Goal: Navigation & Orientation: Find specific page/section

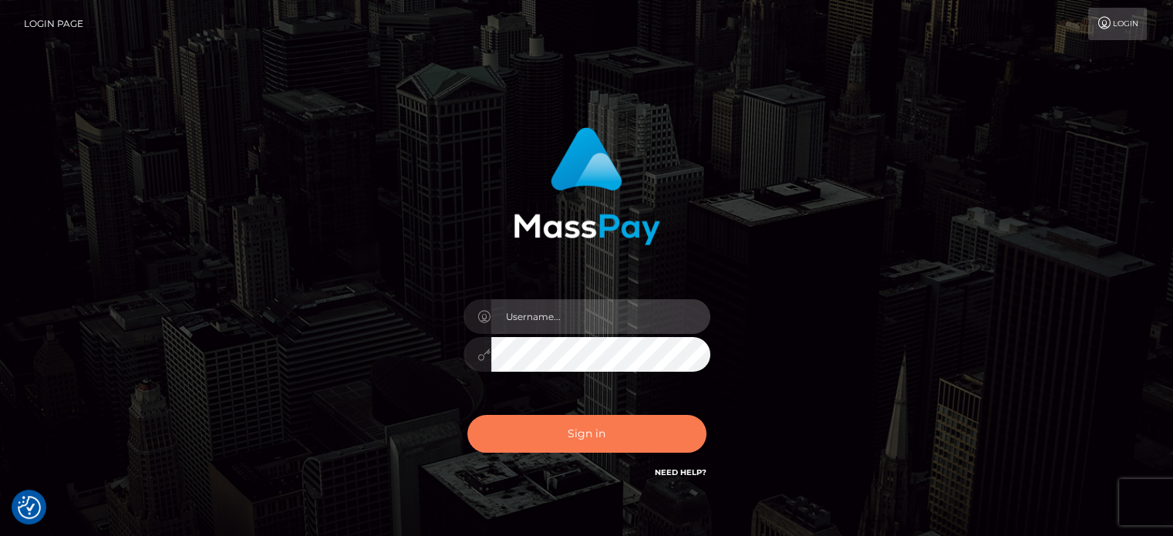
type input "kristy.ai"
click at [650, 440] on button "Sign in" at bounding box center [586, 434] width 239 height 38
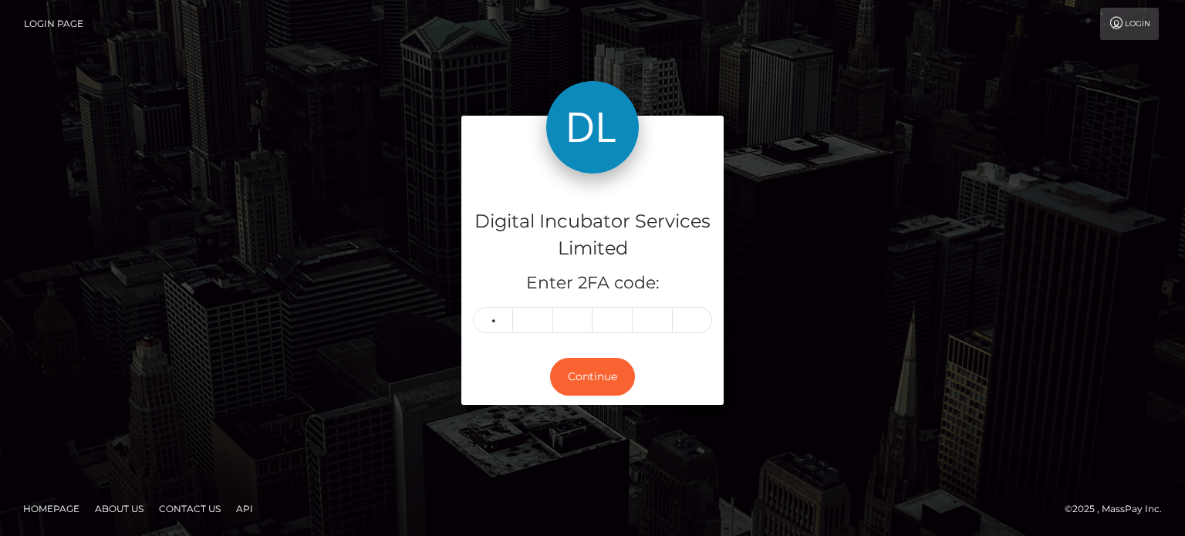
type input "9"
type input "0"
type input "3"
type input "8"
type input "3"
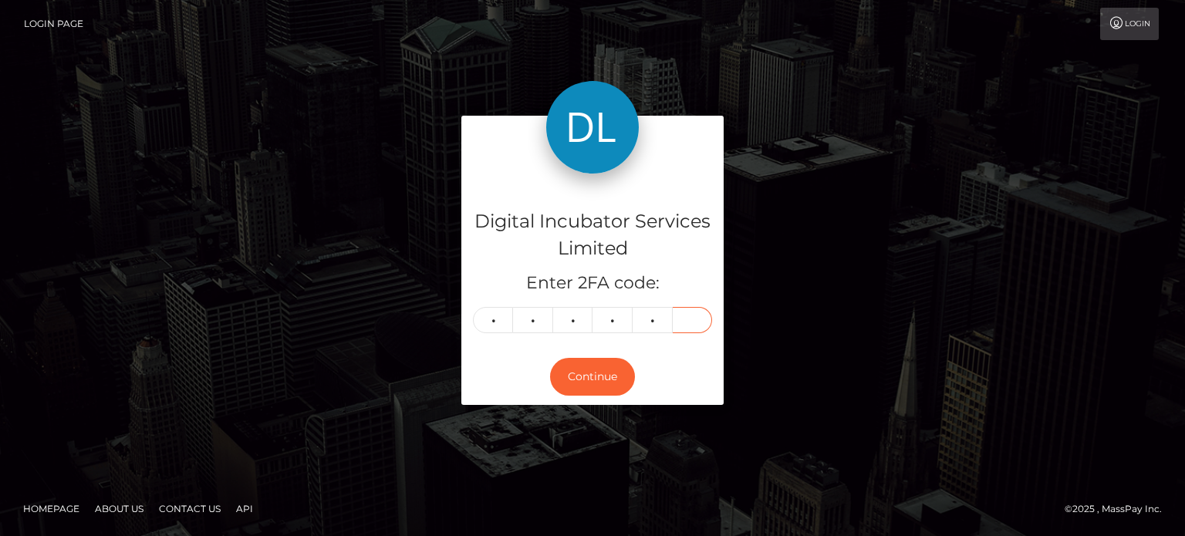
type input "0"
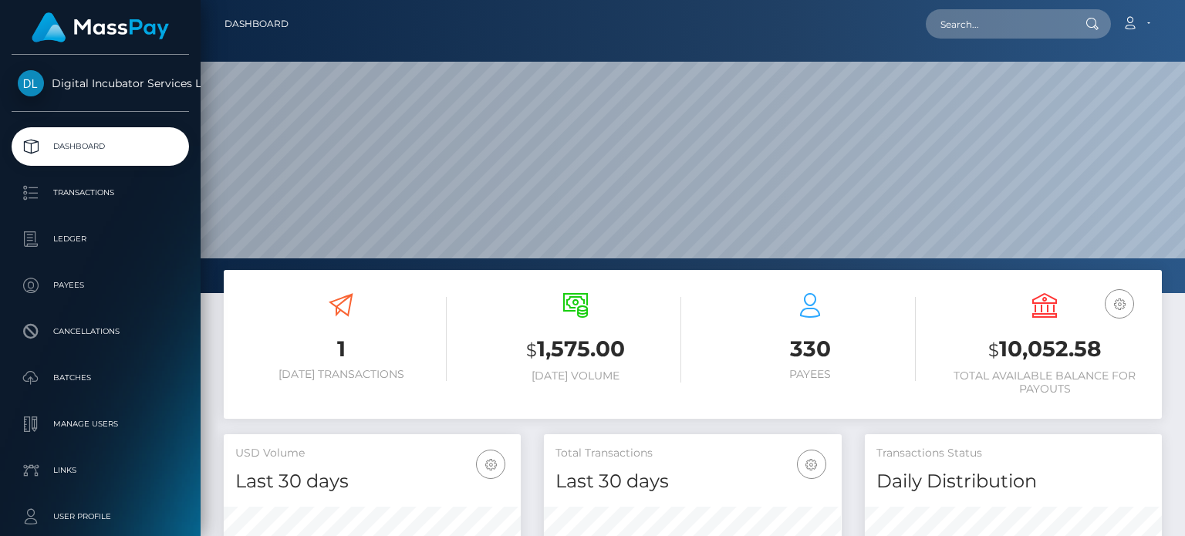
scroll to position [273, 296]
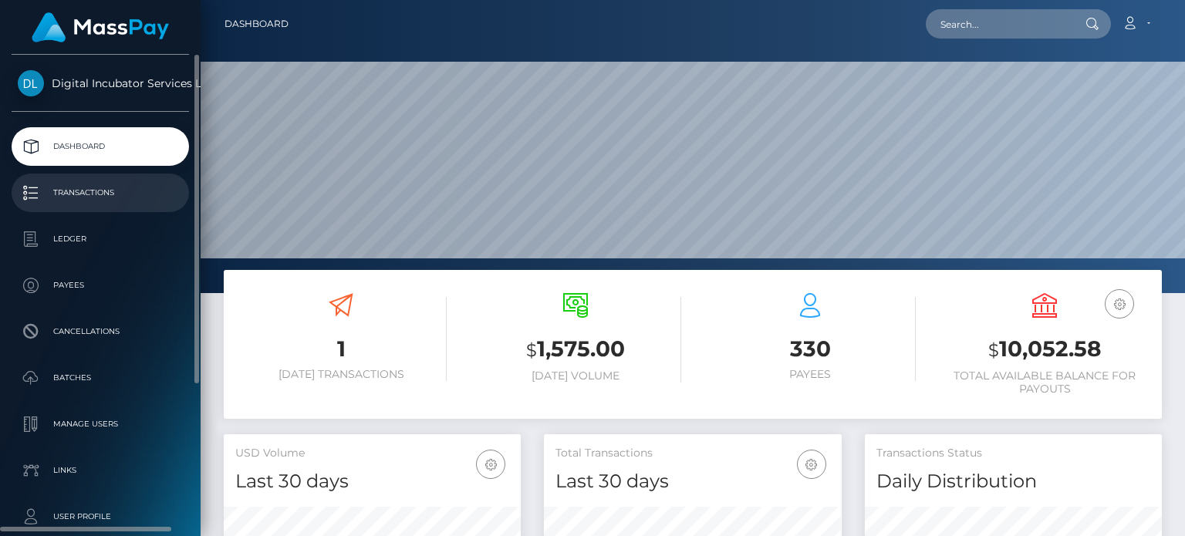
click at [106, 197] on p "Transactions" at bounding box center [100, 192] width 165 height 23
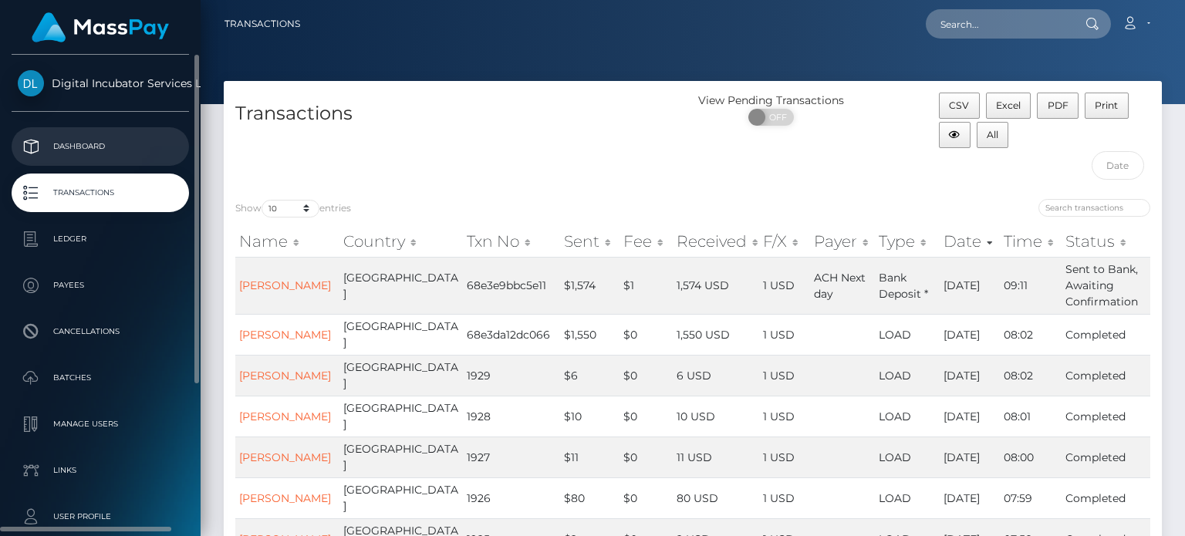
click at [53, 137] on p "Dashboard" at bounding box center [100, 146] width 165 height 23
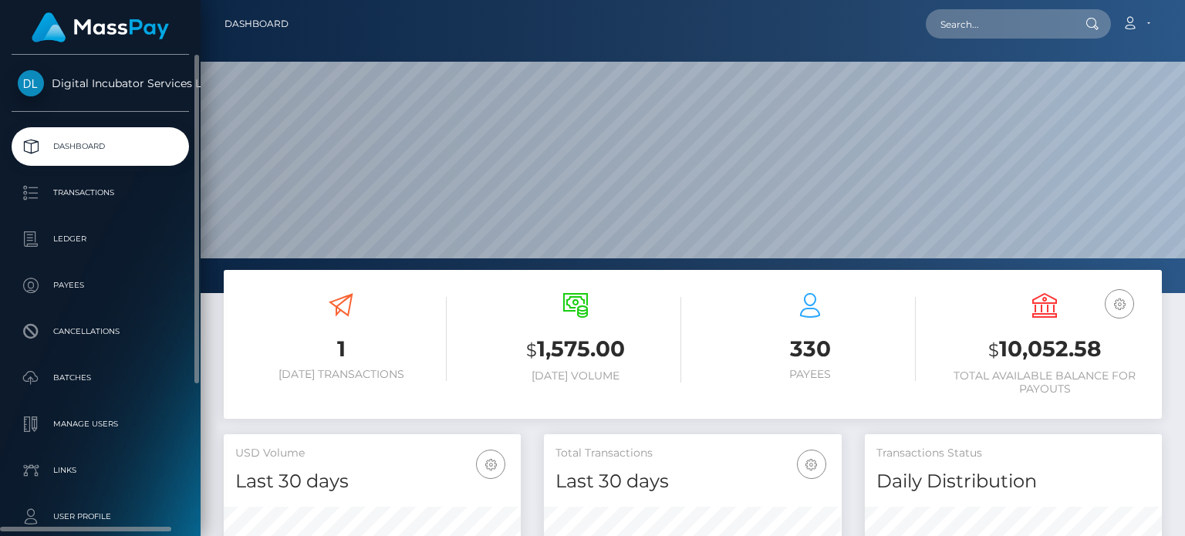
scroll to position [273, 296]
